Goal: Obtain resource: Download file/media

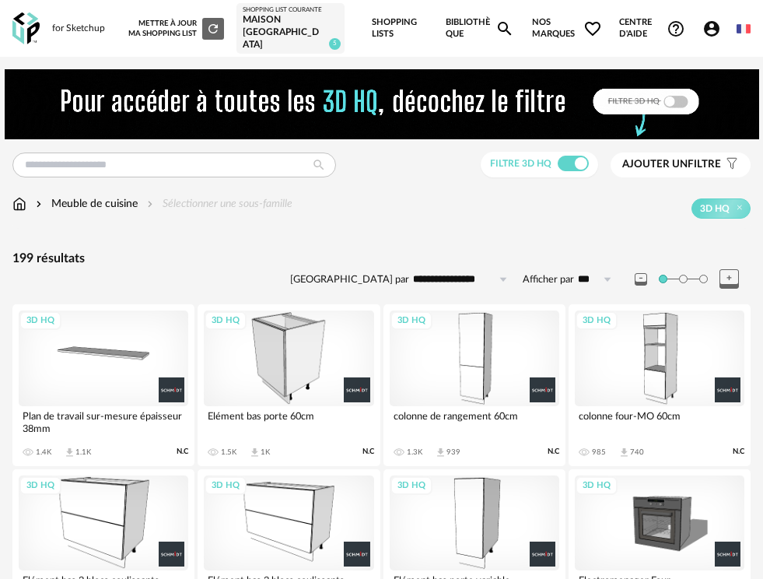
scroll to position [1416, 0]
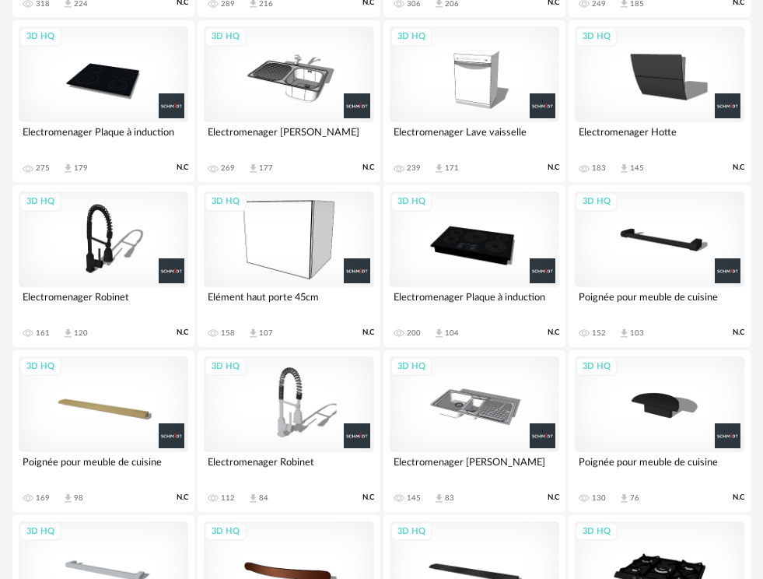
scroll to position [1439, 0]
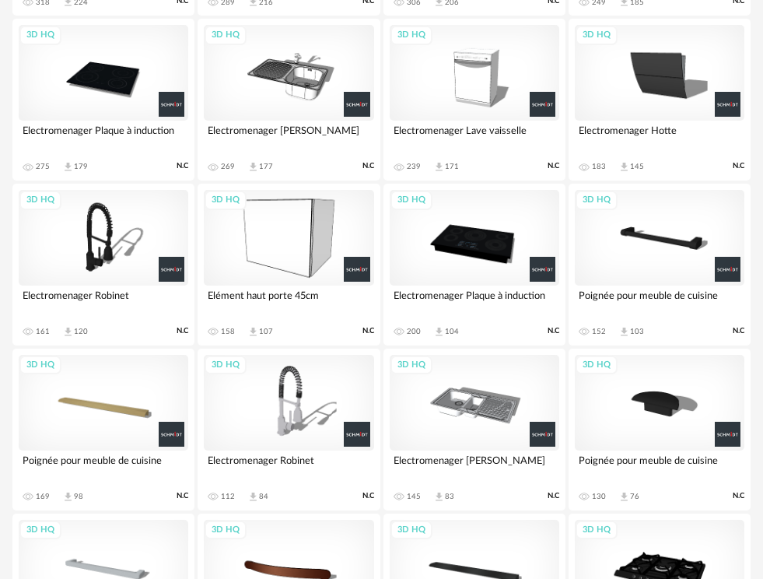
click at [292, 390] on div "3D HQ" at bounding box center [289, 403] width 170 height 96
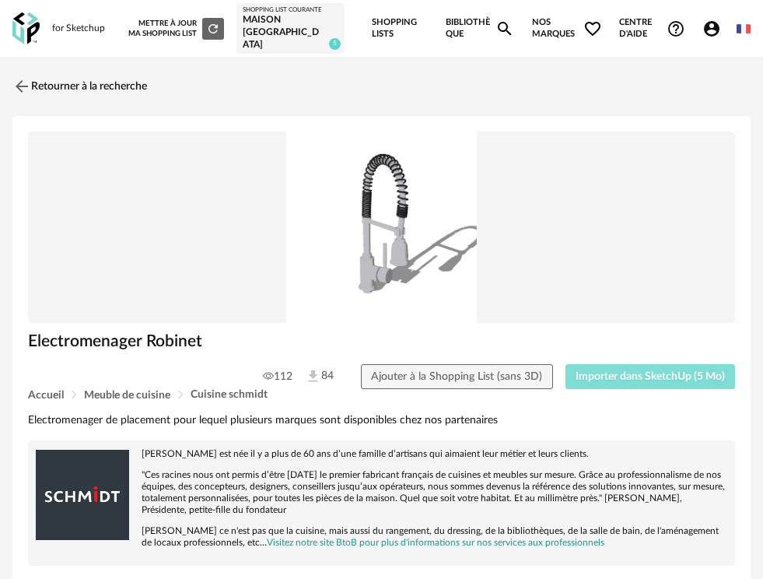
click at [664, 371] on span "Importer dans SketchUp (5 Mo)" at bounding box center [650, 376] width 149 height 11
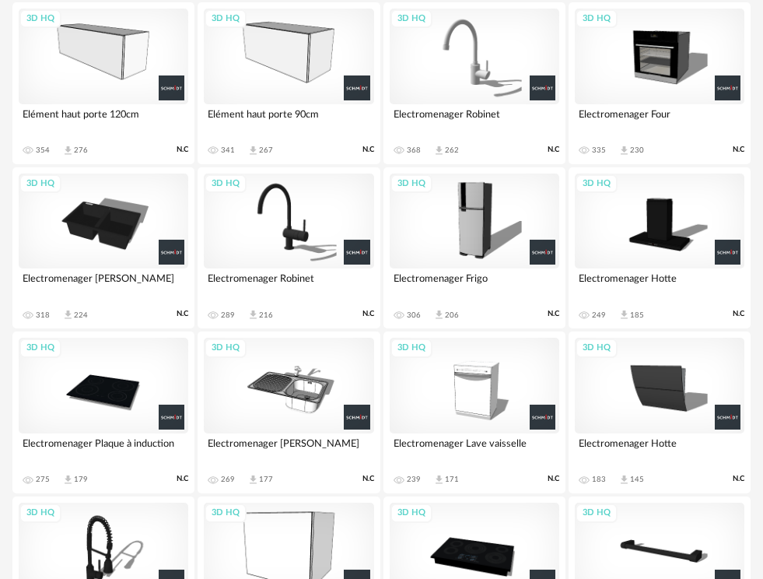
scroll to position [1132, 0]
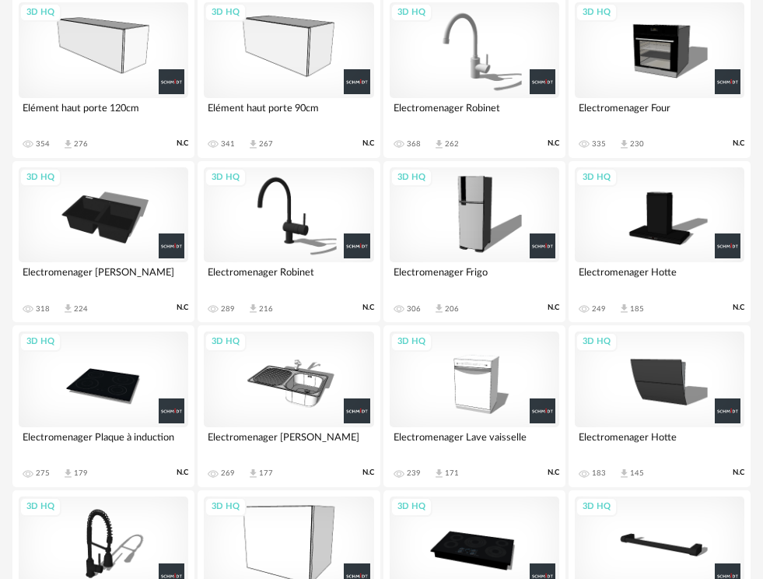
click at [490, 387] on div "3D HQ" at bounding box center [475, 379] width 170 height 96
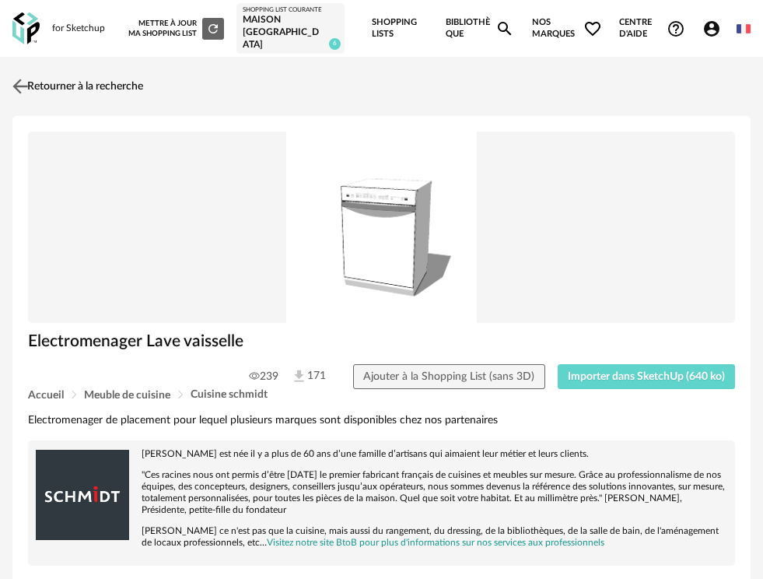
click at [17, 78] on img at bounding box center [20, 86] width 23 height 23
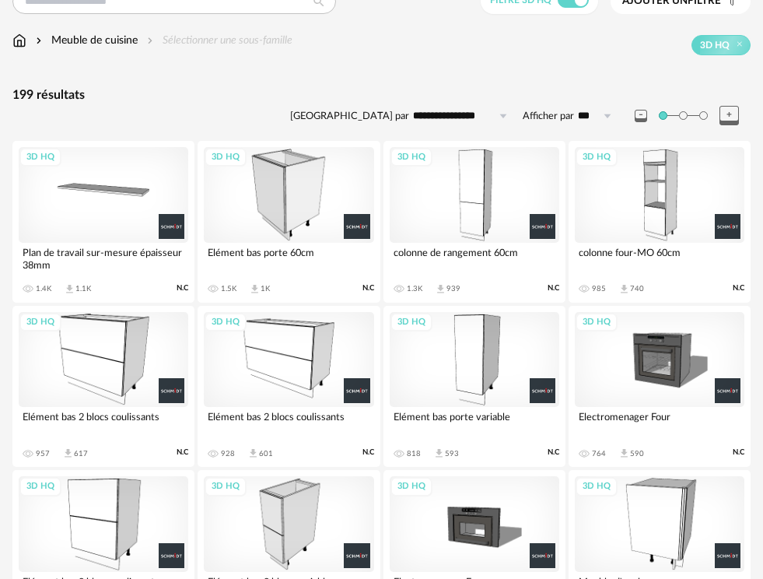
scroll to position [156, 0]
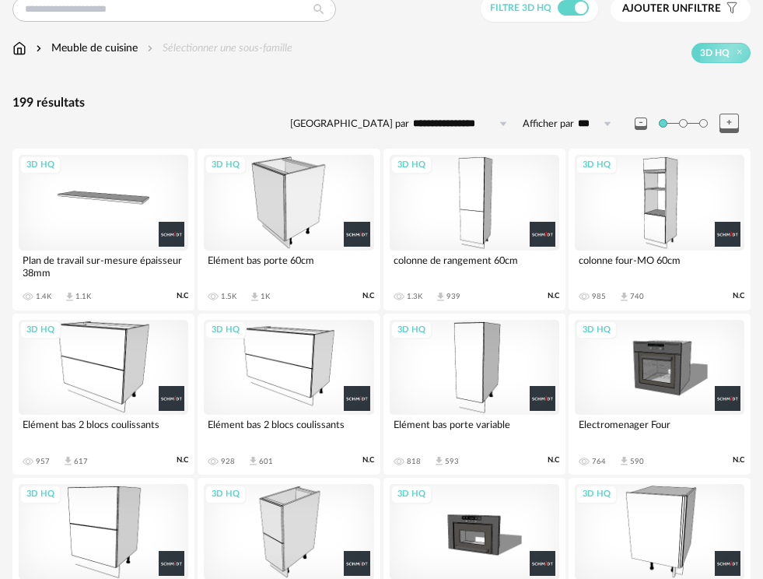
click at [291, 195] on div "3D HQ" at bounding box center [289, 203] width 170 height 96
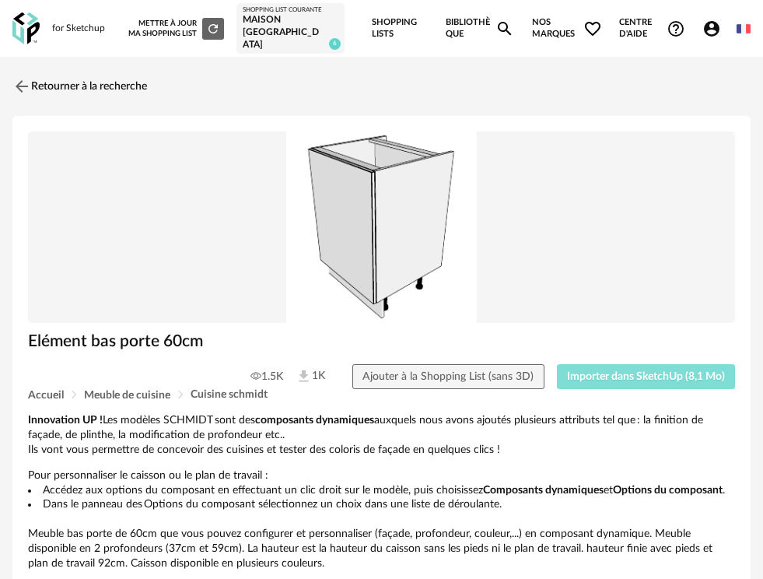
click at [622, 371] on span "Importer dans SketchUp (8,1 Mo)" at bounding box center [646, 376] width 158 height 11
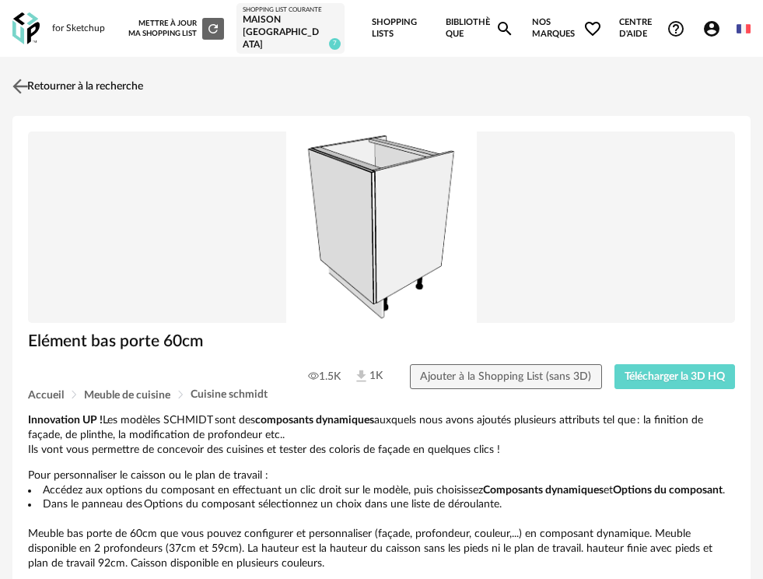
click at [120, 69] on link "Retourner à la recherche" at bounding box center [76, 86] width 135 height 34
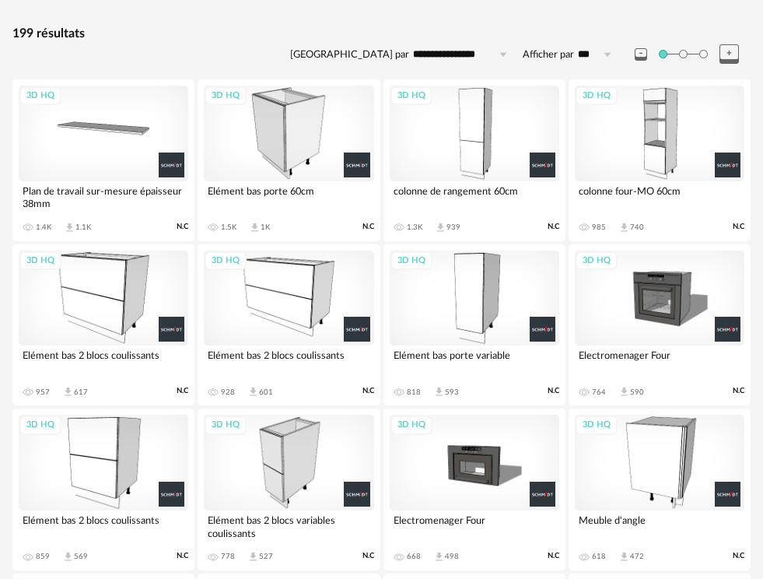
scroll to position [233, 0]
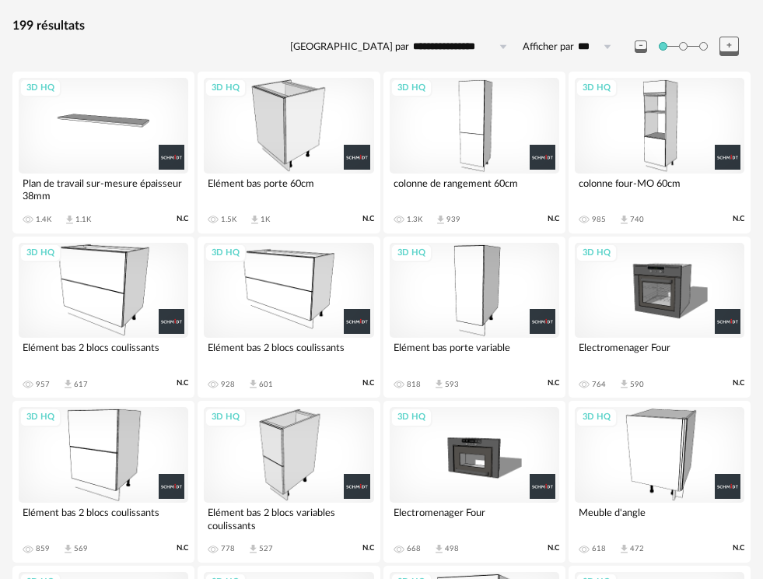
click at [268, 275] on div "3D HQ" at bounding box center [289, 291] width 170 height 96
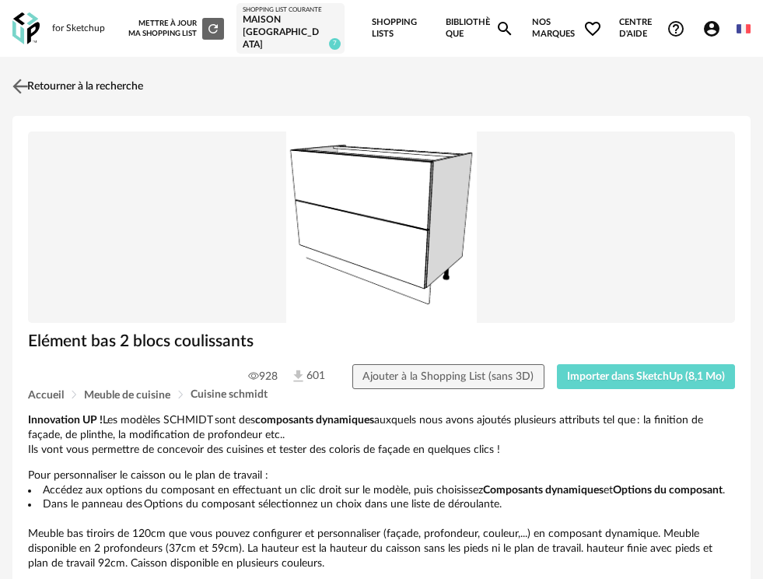
click at [33, 74] on link "Retourner à la recherche" at bounding box center [76, 86] width 135 height 34
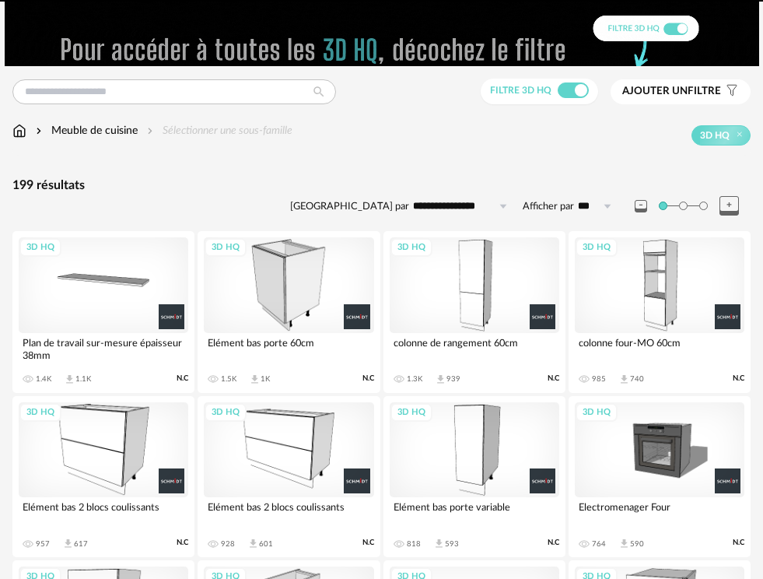
scroll to position [54, 0]
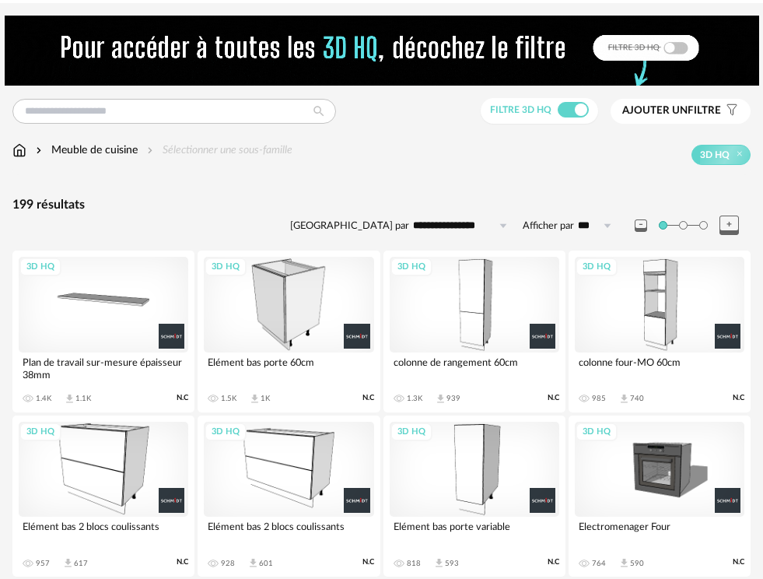
click at [111, 473] on div "3D HQ" at bounding box center [104, 470] width 170 height 96
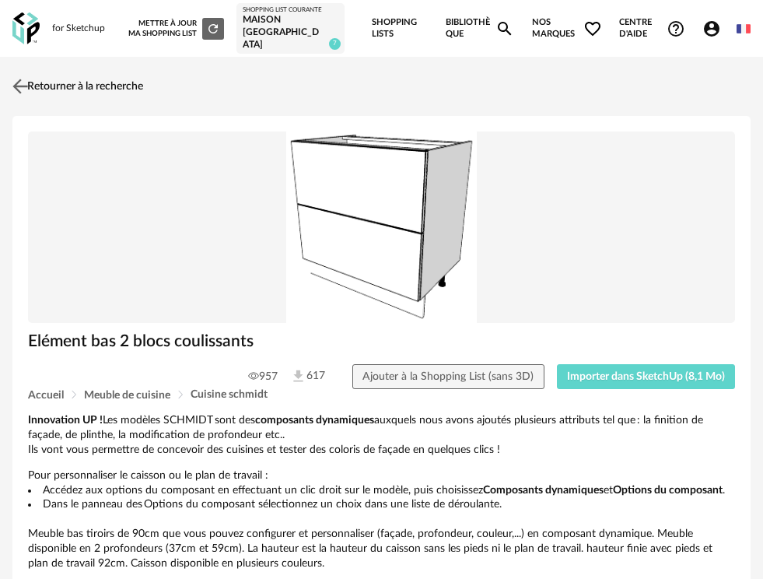
click at [65, 81] on link "Retourner à la recherche" at bounding box center [76, 86] width 135 height 34
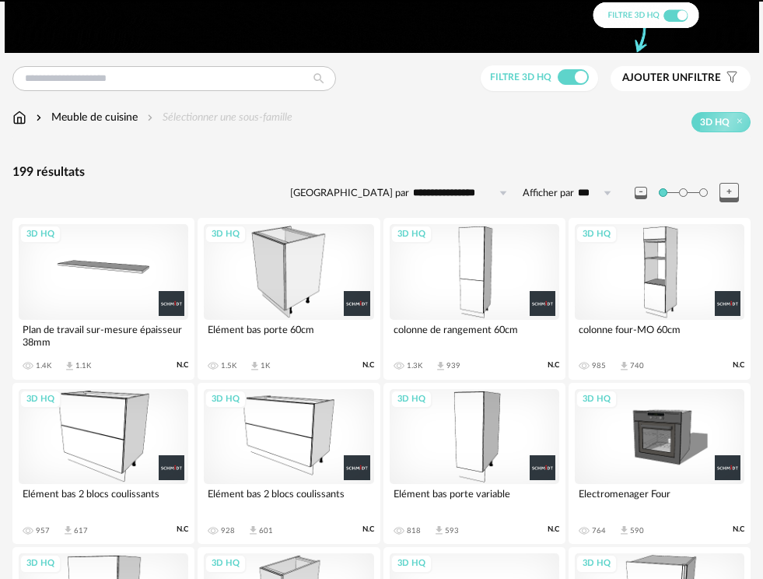
scroll to position [54, 0]
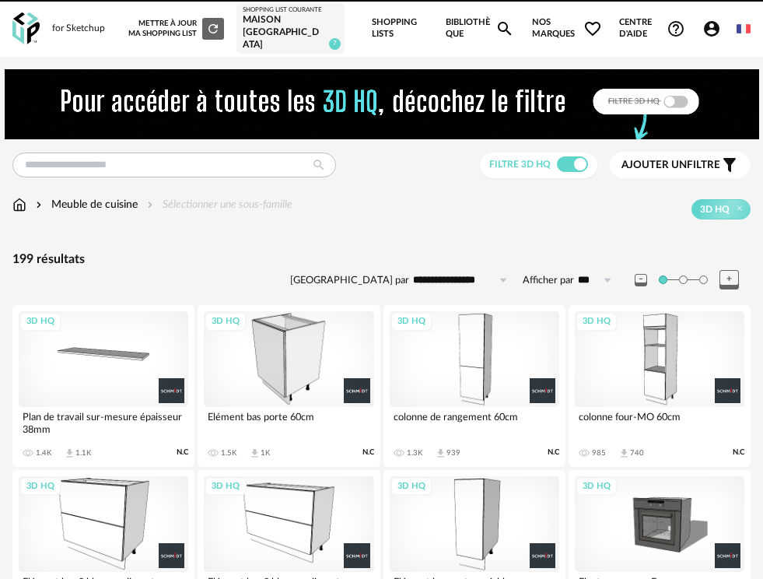
scroll to position [292, 0]
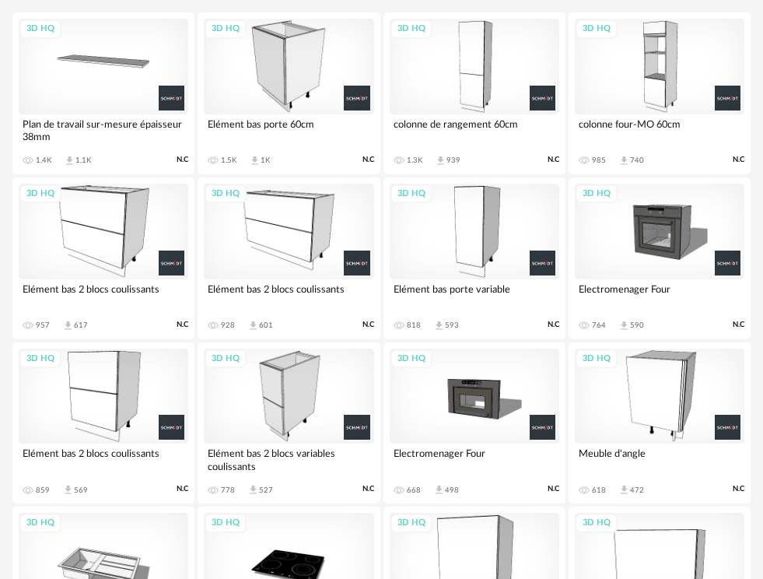
click at [92, 216] on div "3D HQ" at bounding box center [104, 232] width 170 height 96
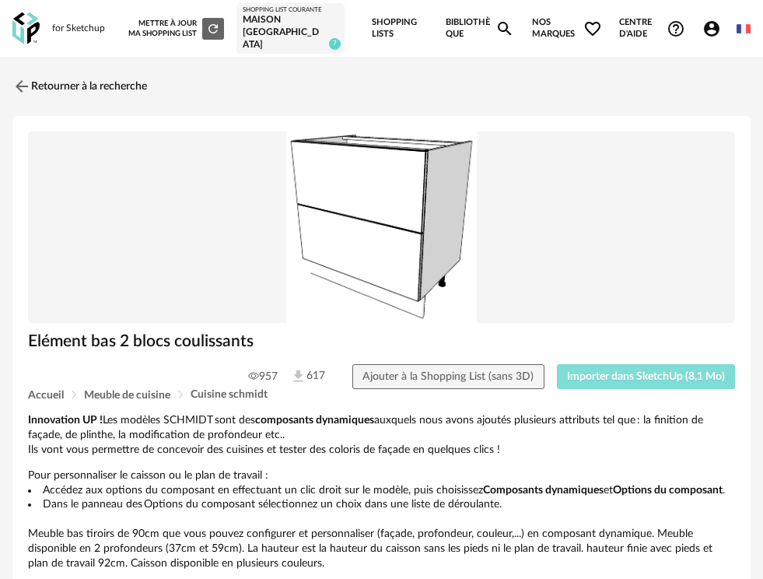
click at [582, 371] on span "Importer dans SketchUp (8,1 Mo)" at bounding box center [646, 376] width 158 height 11
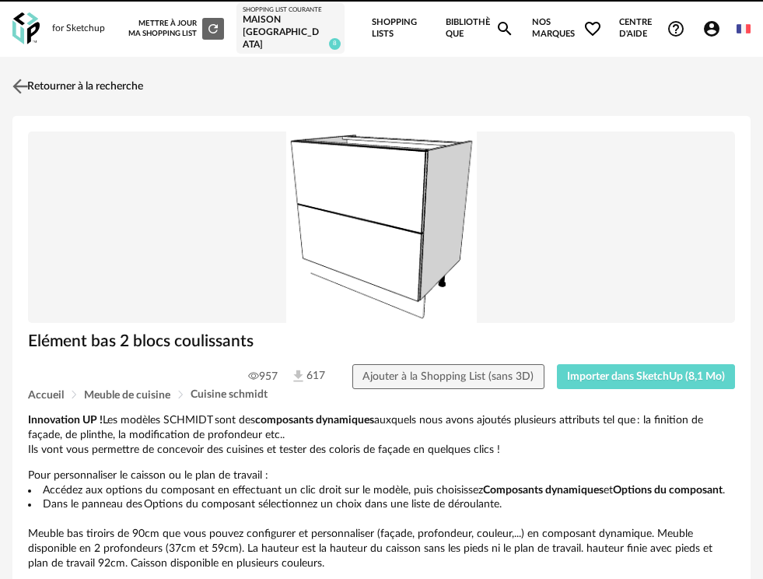
click at [48, 71] on link "Retourner à la recherche" at bounding box center [76, 86] width 135 height 34
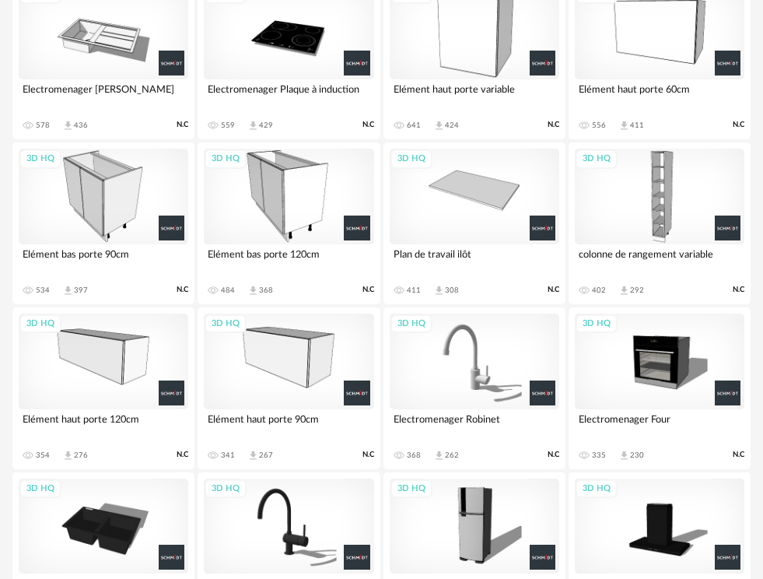
scroll to position [432, 0]
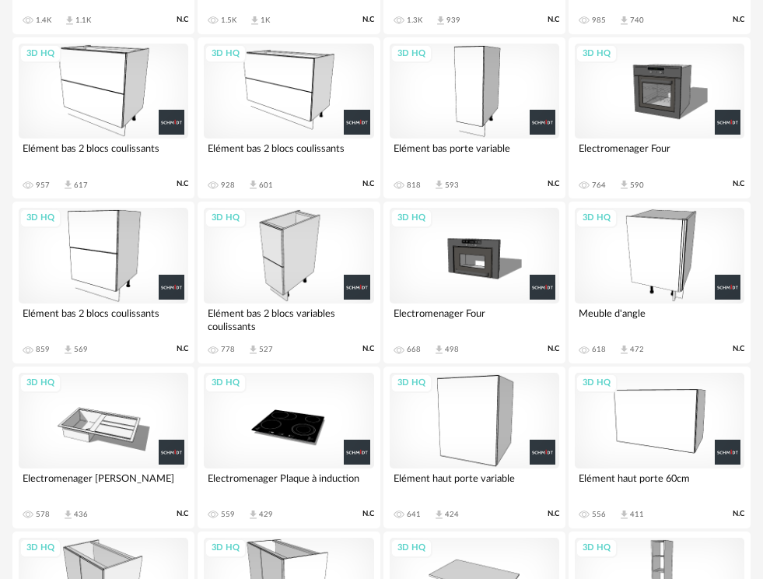
click at [632, 260] on div "3D HQ" at bounding box center [660, 256] width 170 height 96
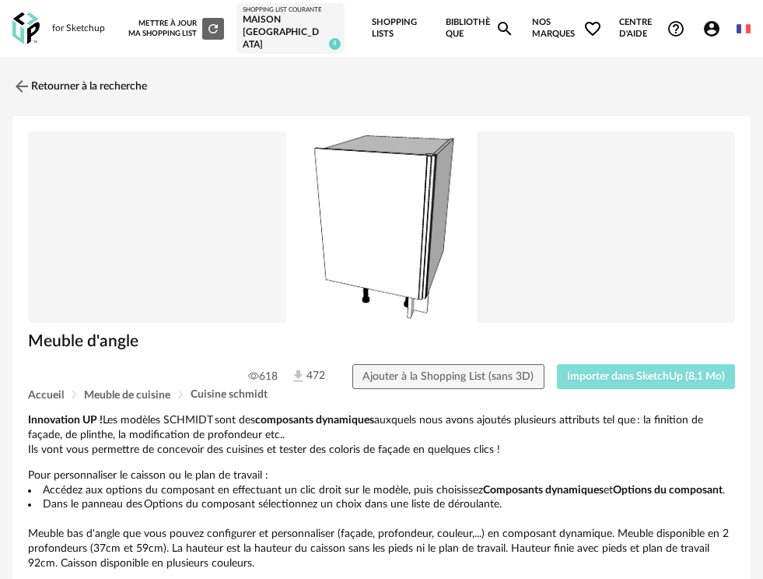
click at [592, 371] on span "Importer dans SketchUp (8,1 Mo)" at bounding box center [646, 376] width 158 height 11
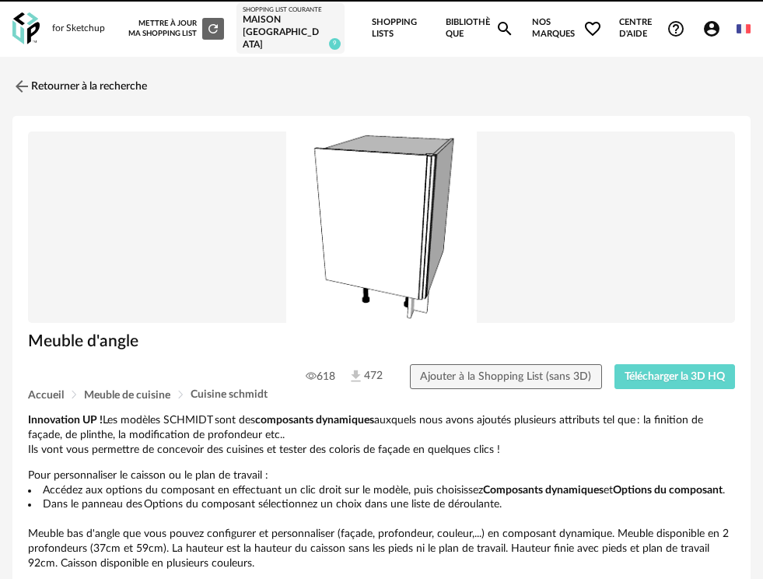
click at [56, 69] on link "Retourner à la recherche" at bounding box center [79, 86] width 135 height 34
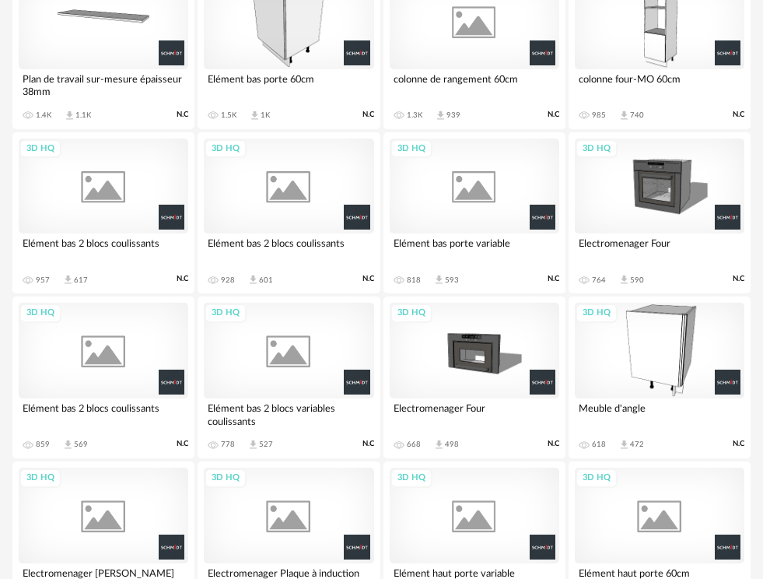
scroll to position [562, 0]
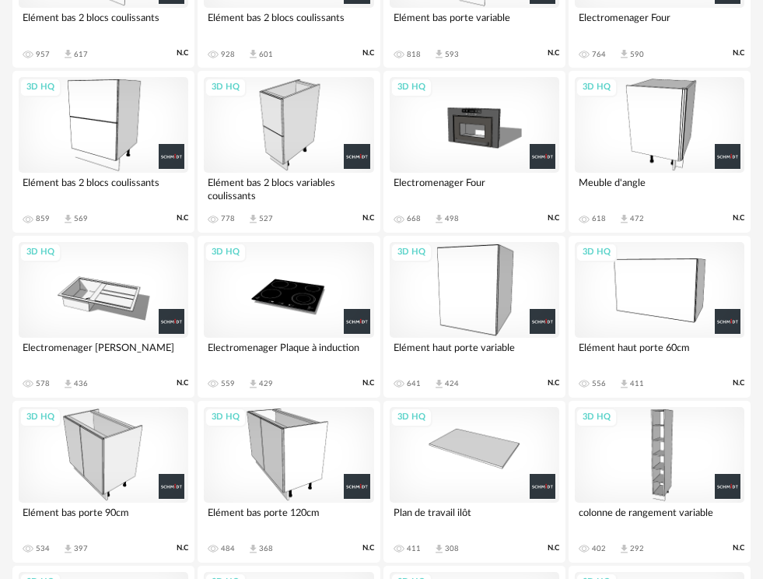
click at [274, 416] on div "3D HQ" at bounding box center [289, 455] width 170 height 96
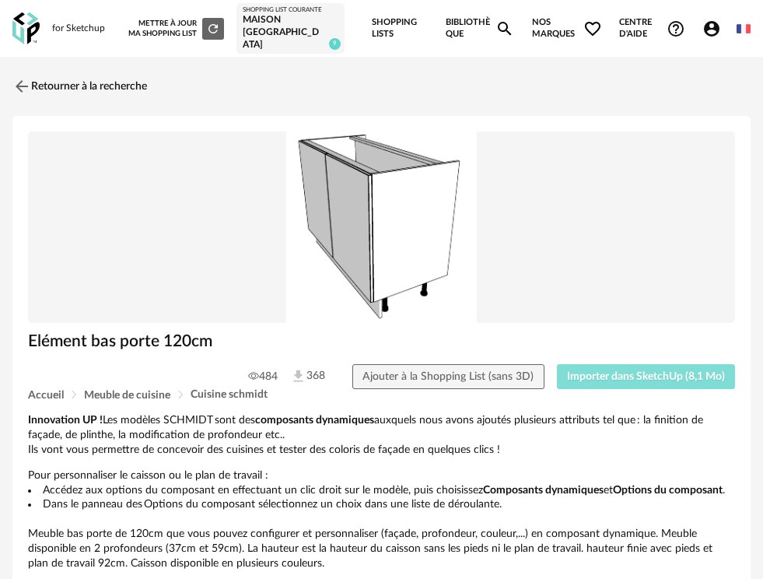
click at [625, 371] on span "Importer dans SketchUp (8,1 Mo)" at bounding box center [646, 376] width 158 height 11
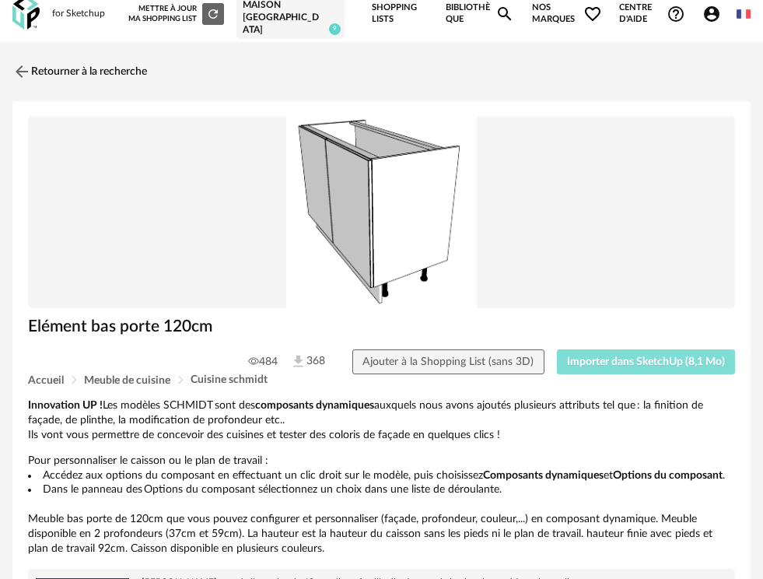
scroll to position [19, 0]
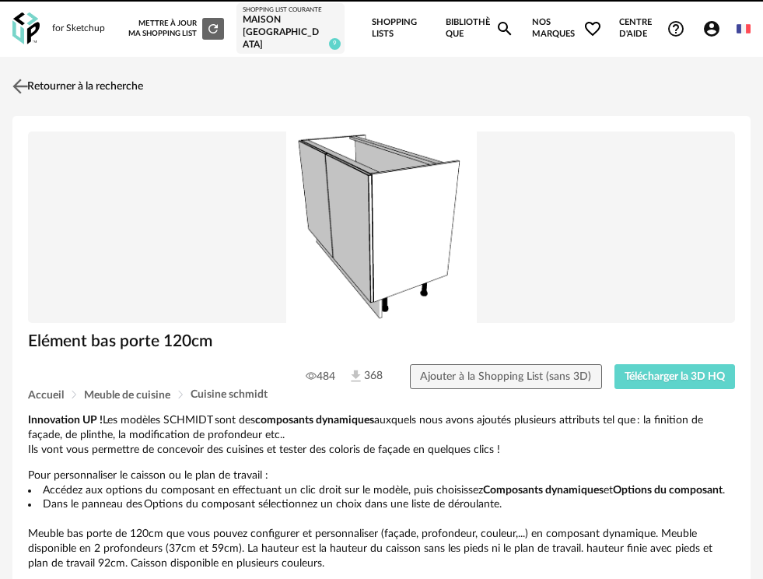
click at [58, 69] on link "Retourner à la recherche" at bounding box center [76, 86] width 135 height 34
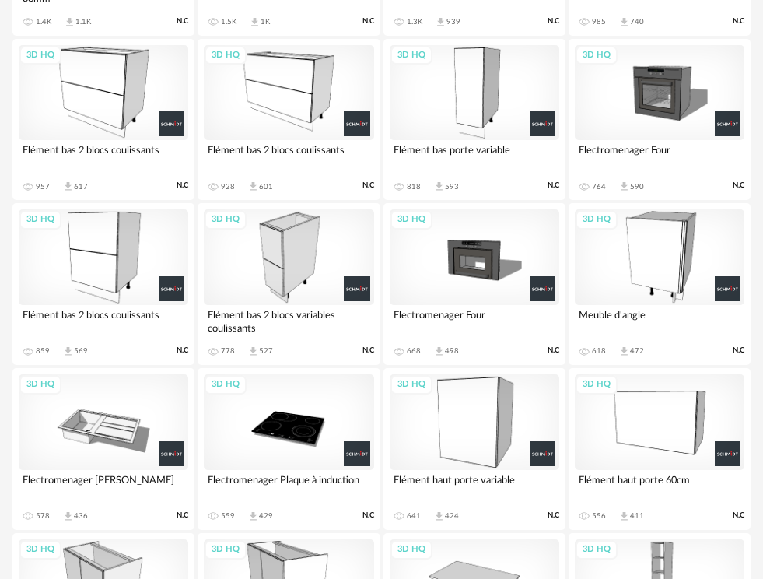
scroll to position [425, 0]
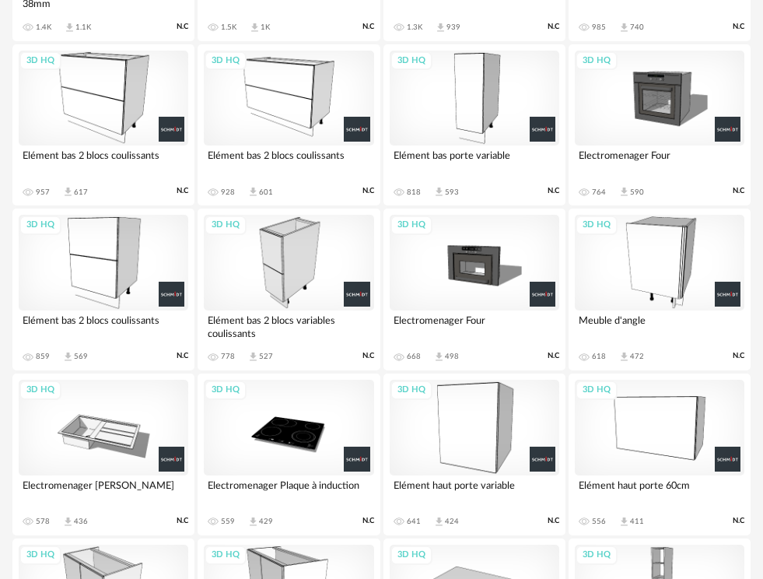
click at [96, 80] on div "3D HQ" at bounding box center [104, 99] width 170 height 96
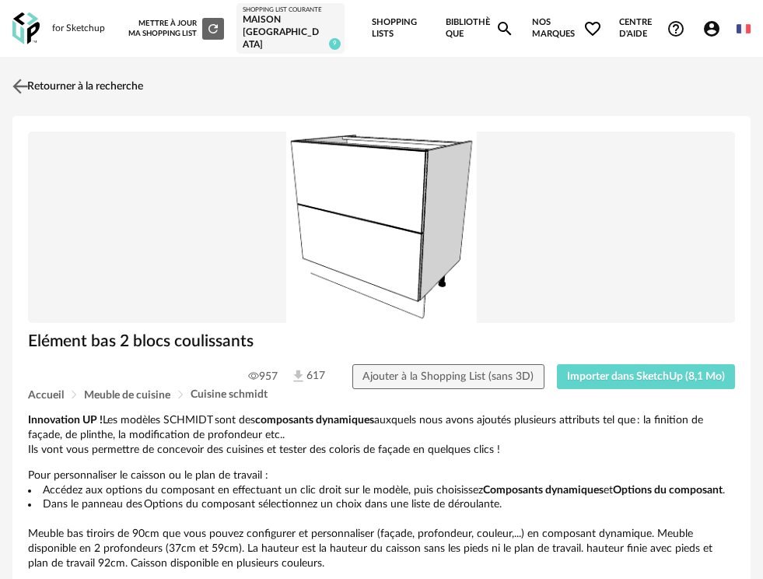
click at [60, 69] on link "Retourner à la recherche" at bounding box center [76, 86] width 135 height 34
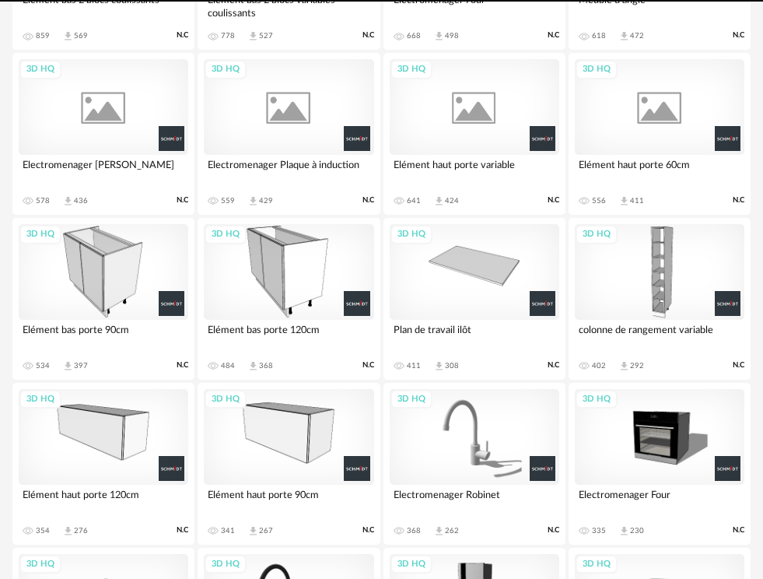
scroll to position [713, 0]
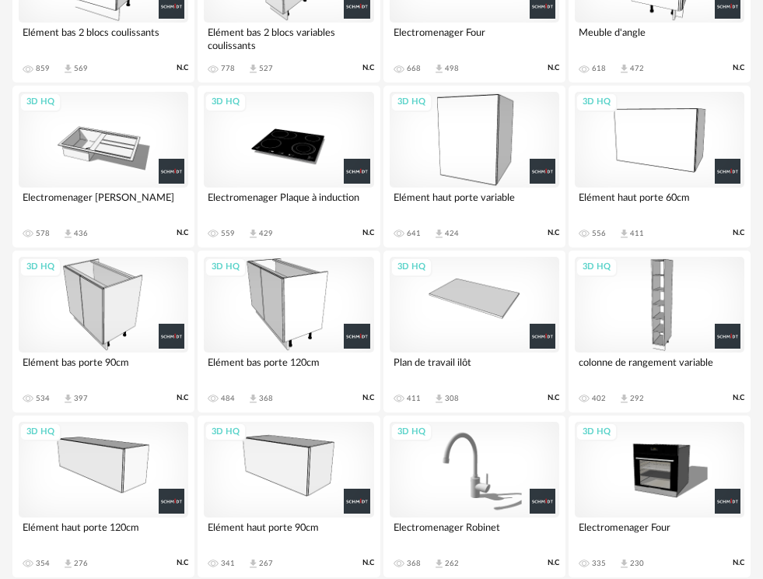
click at [292, 303] on div "3D HQ" at bounding box center [289, 305] width 170 height 96
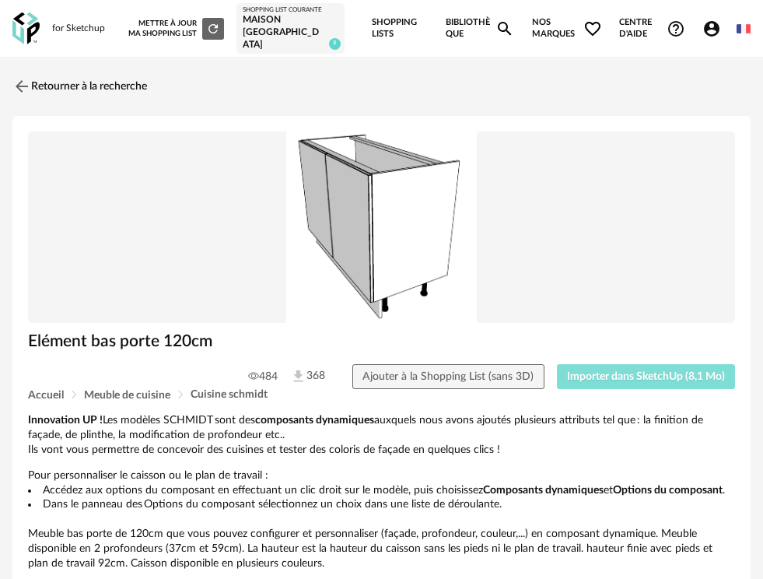
click at [662, 371] on span "Importer dans SketchUp (8,1 Mo)" at bounding box center [646, 376] width 158 height 11
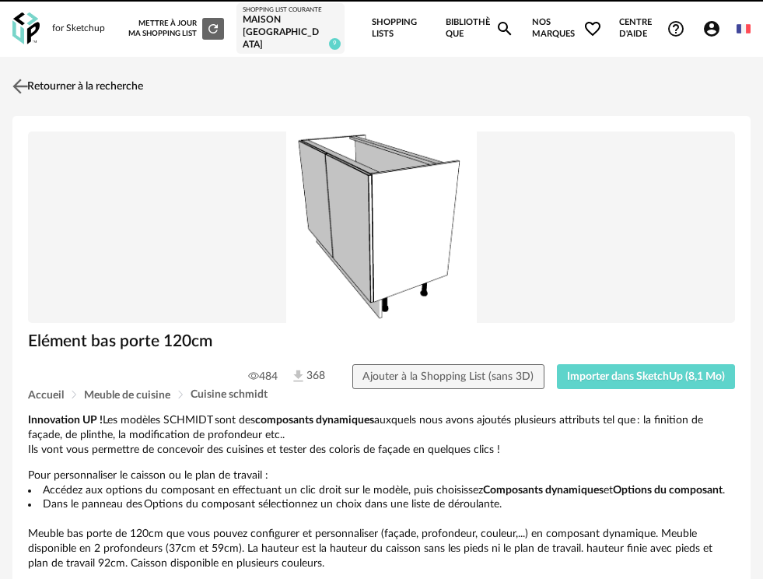
click at [115, 75] on link "Retourner à la recherche" at bounding box center [76, 86] width 135 height 34
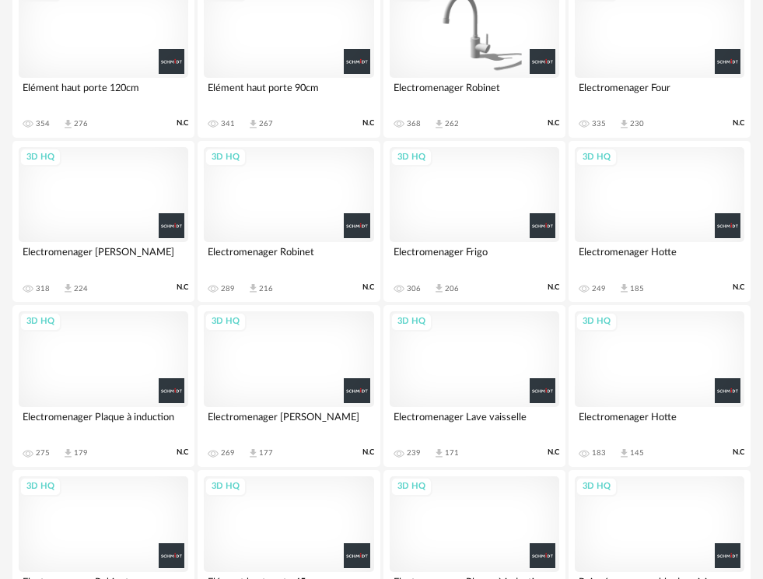
scroll to position [1144, 0]
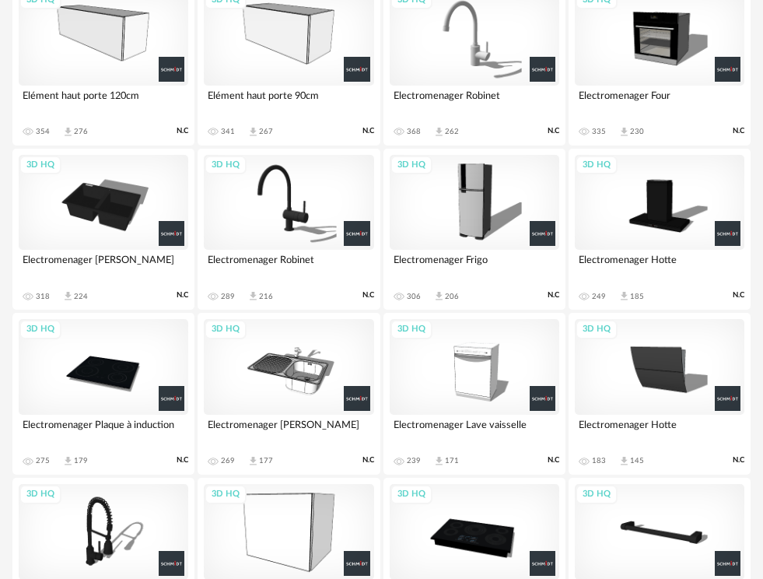
click at [669, 349] on div "3D HQ" at bounding box center [660, 367] width 170 height 96
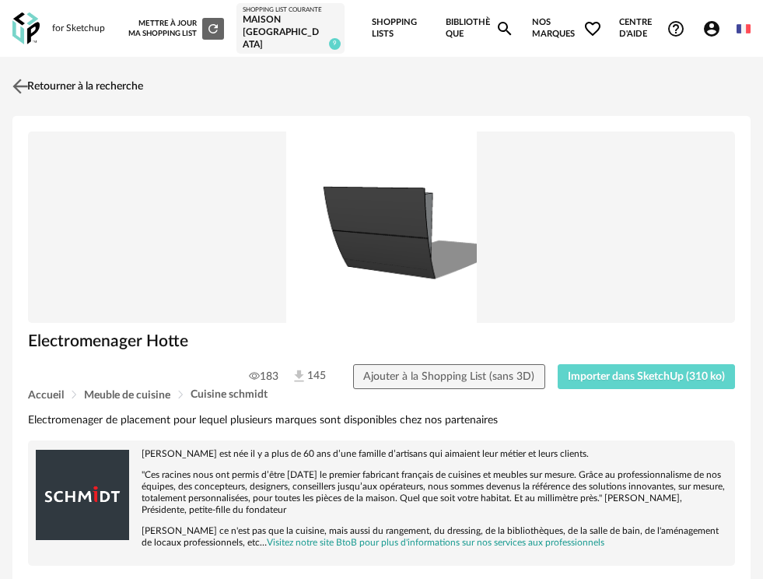
click at [62, 73] on link "Retourner à la recherche" at bounding box center [76, 86] width 135 height 34
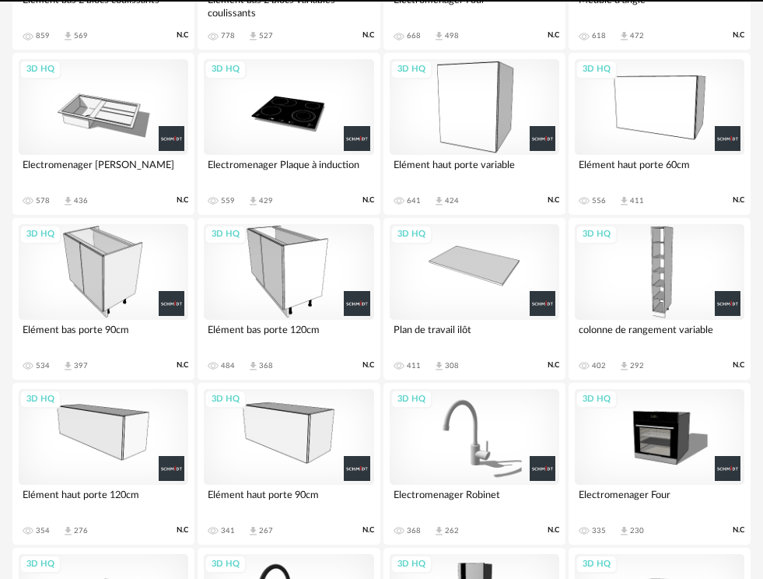
scroll to position [713, 0]
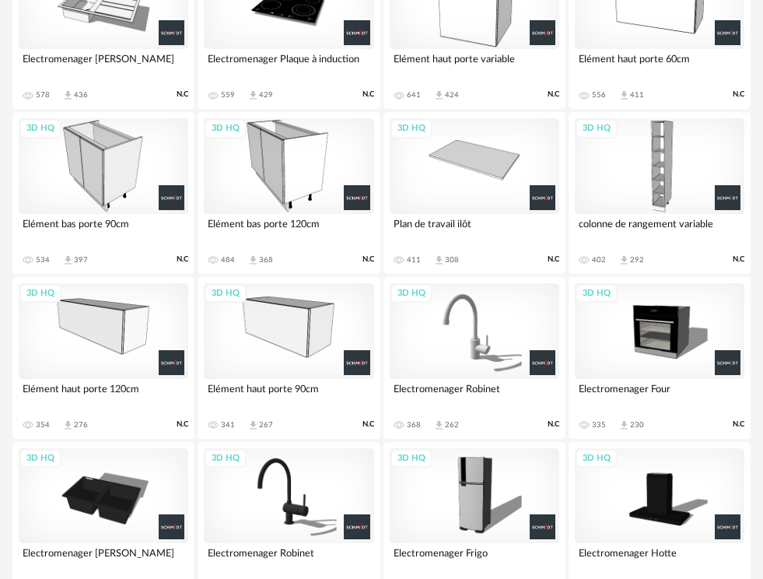
scroll to position [856, 0]
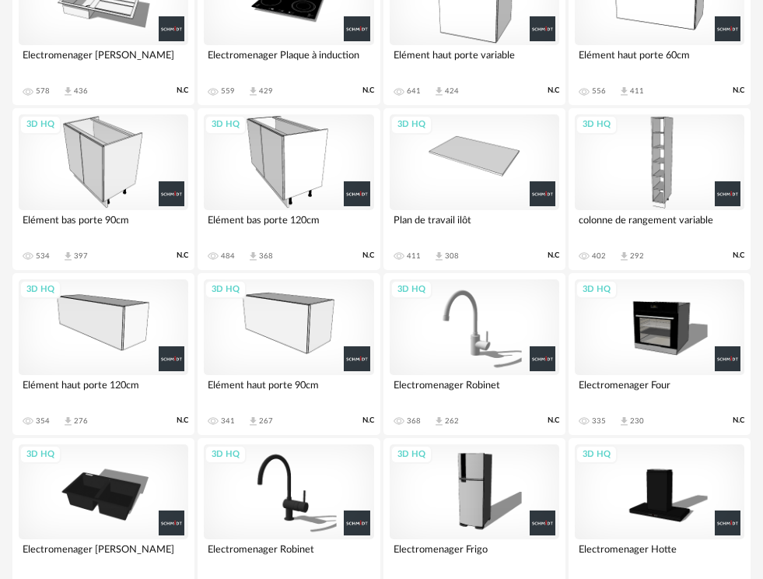
click at [82, 306] on div "3D HQ" at bounding box center [104, 327] width 170 height 96
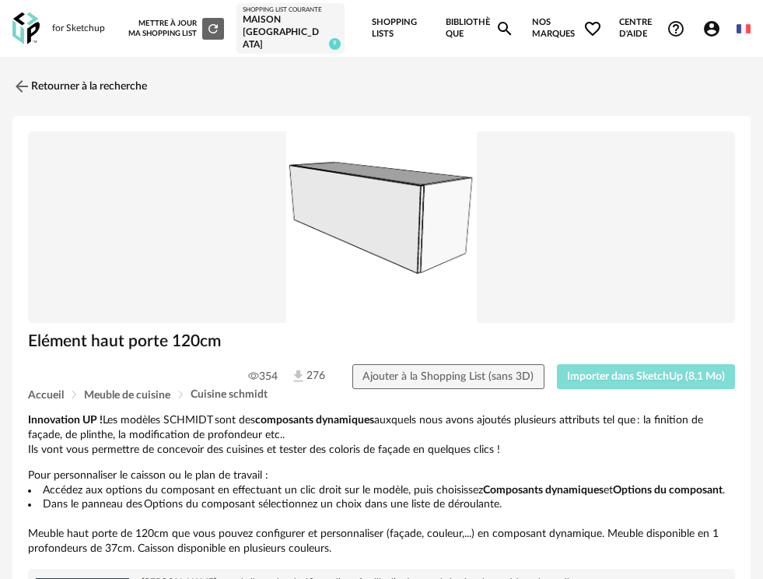
click at [670, 371] on span "Importer dans SketchUp (8,1 Mo)" at bounding box center [646, 376] width 158 height 11
click at [68, 72] on link "Retourner à la recherche" at bounding box center [76, 86] width 135 height 34
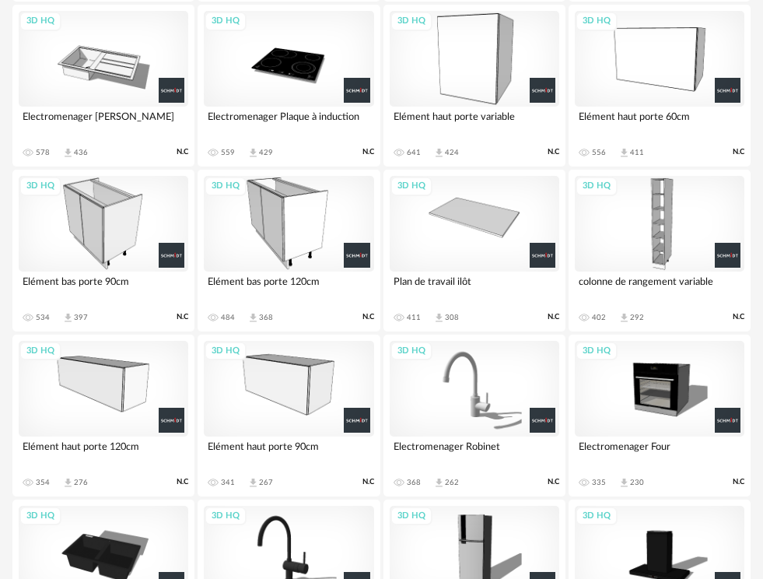
scroll to position [765, 0]
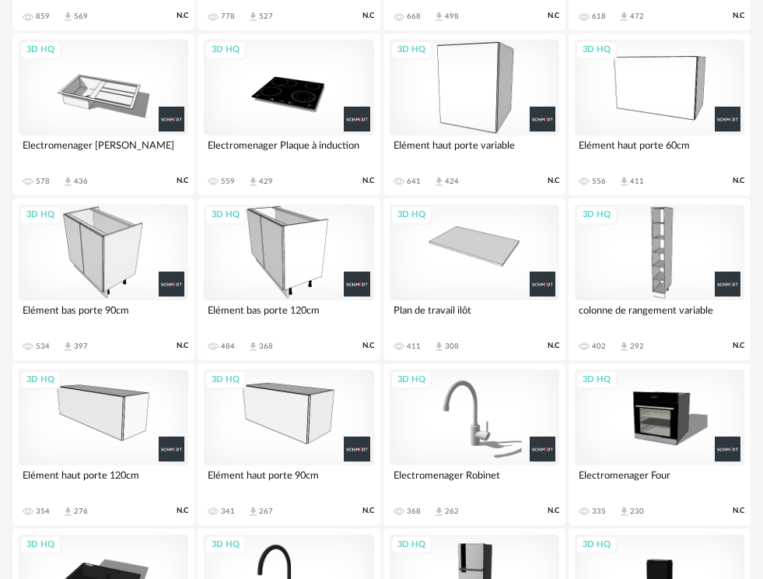
click at [655, 88] on div "3D HQ" at bounding box center [660, 88] width 170 height 96
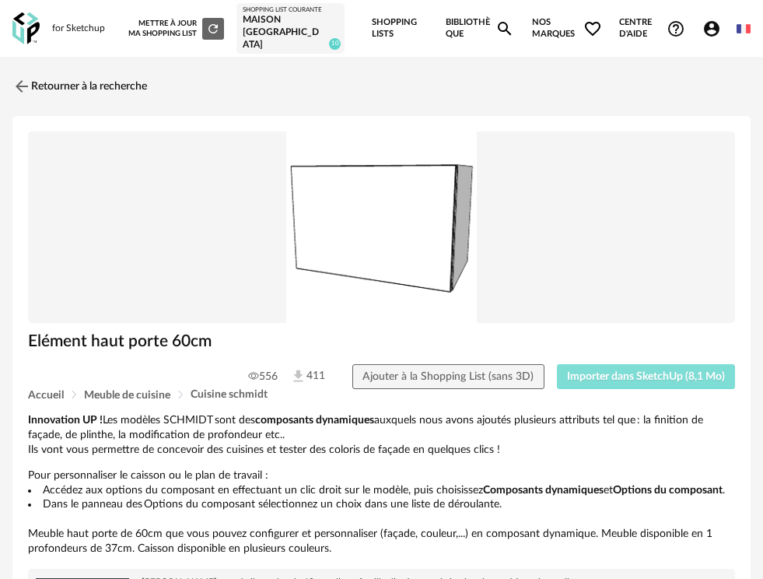
click at [597, 371] on span "Importer dans SketchUp (8,1 Mo)" at bounding box center [646, 376] width 158 height 11
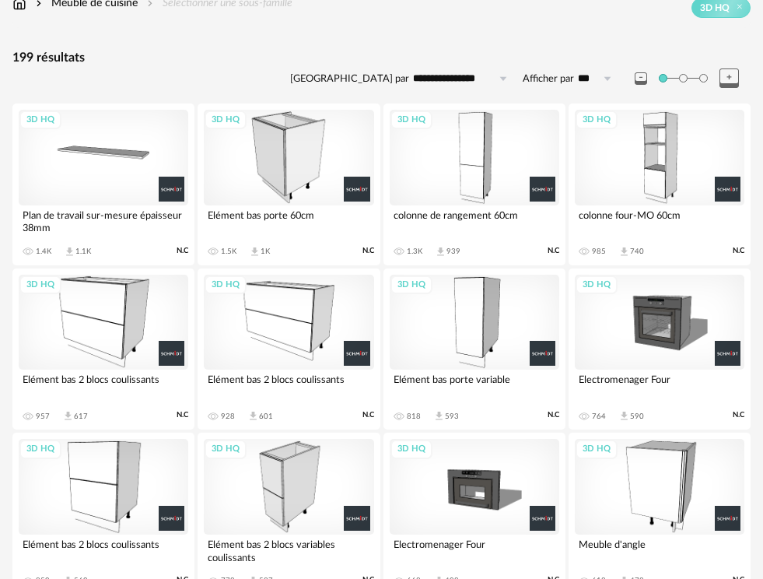
scroll to position [201, 0]
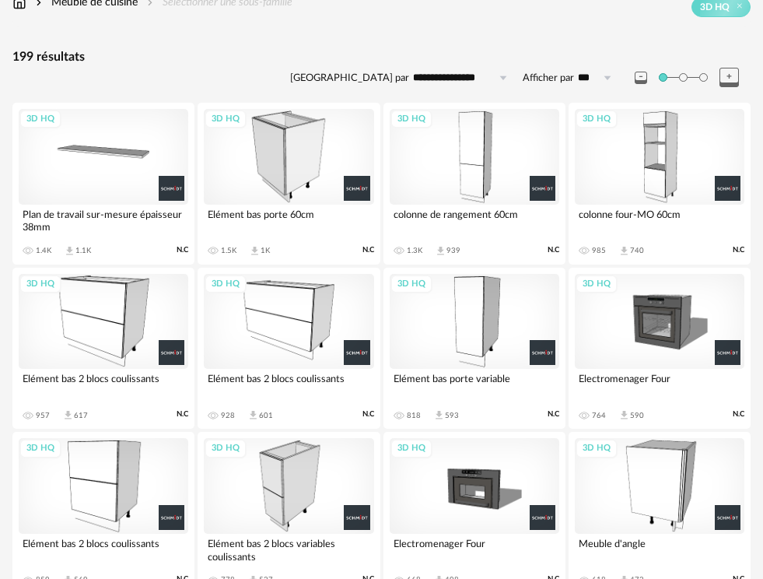
click at [290, 310] on div "3D HQ" at bounding box center [289, 322] width 170 height 96
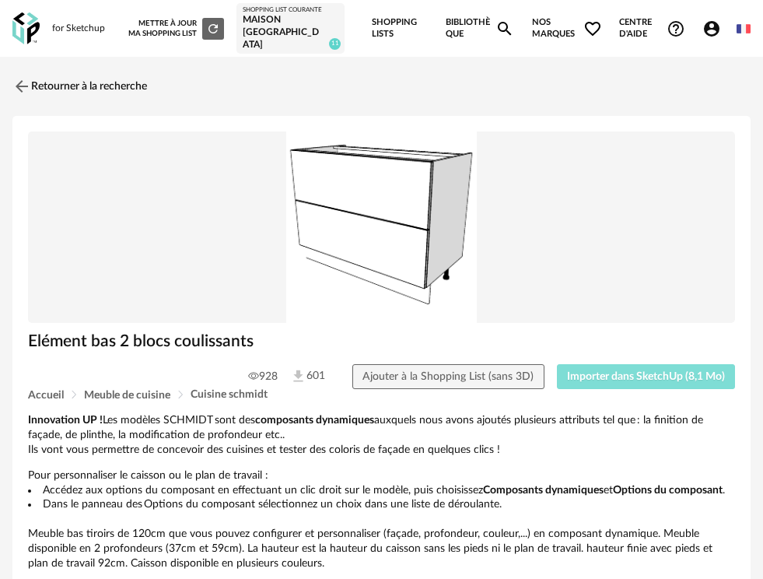
click at [647, 364] on button "Importer dans SketchUp (8,1 Mo)" at bounding box center [646, 376] width 179 height 25
click at [75, 74] on link "Retourner à la recherche" at bounding box center [76, 86] width 135 height 34
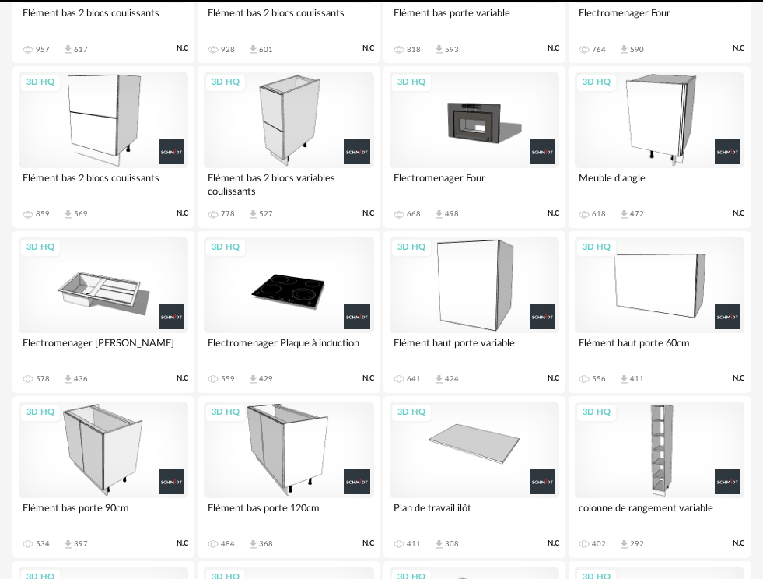
scroll to position [548, 0]
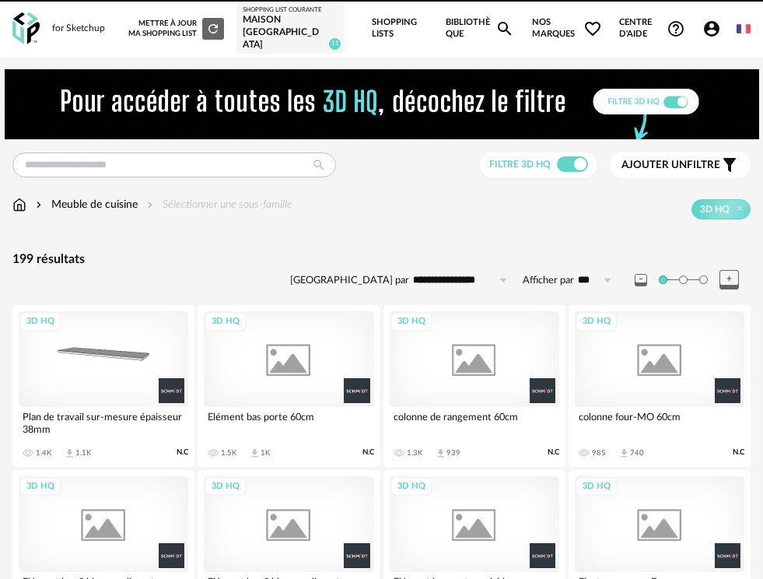
scroll to position [786, 0]
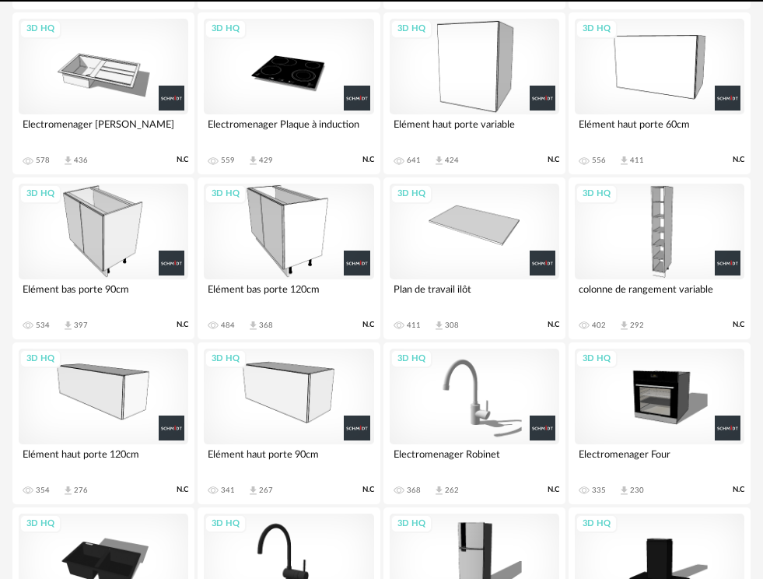
click at [288, 371] on div "3D HQ" at bounding box center [289, 396] width 170 height 96
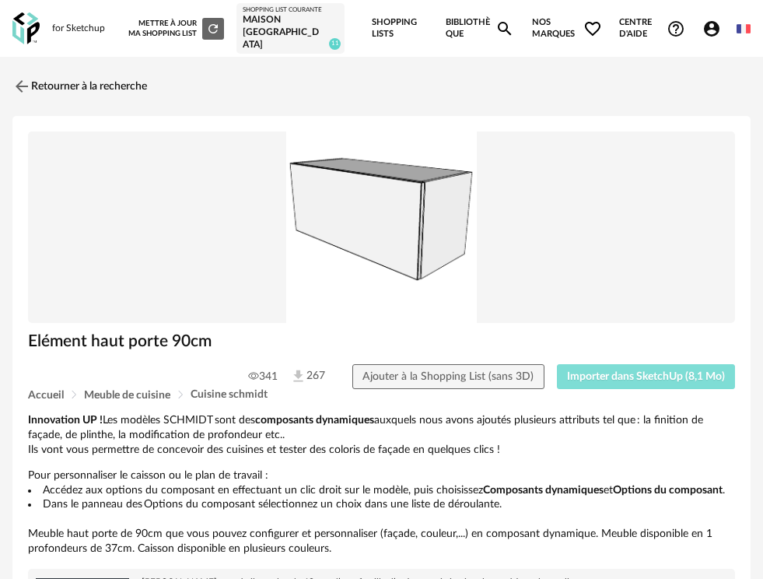
click at [637, 371] on span "Importer dans SketchUp (8,1 Mo)" at bounding box center [646, 376] width 158 height 11
